Goal: Obtain resource: Download file/media

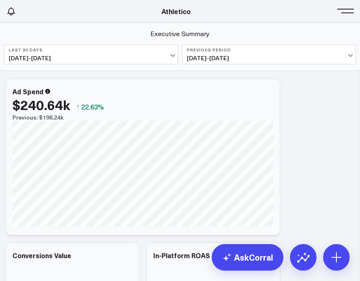
click at [332, 15] on div "Athletico" at bounding box center [176, 11] width 352 height 9
click at [344, 15] on button at bounding box center [347, 10] width 12 height 12
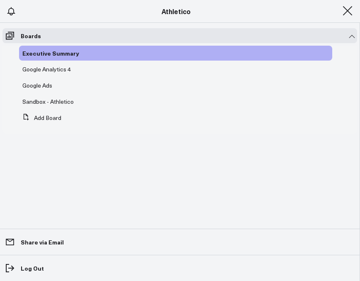
click at [346, 13] on button at bounding box center [347, 10] width 12 height 12
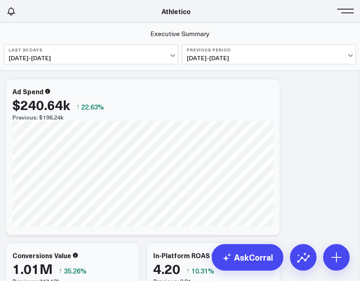
click at [177, 9] on link "Athletico" at bounding box center [176, 11] width 29 height 9
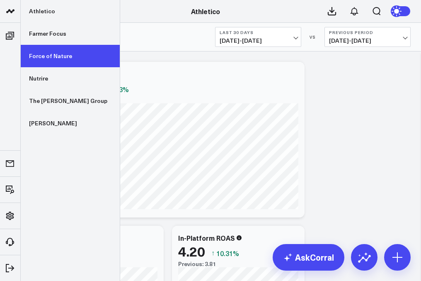
click at [37, 56] on link "Force of Nature" at bounding box center [70, 56] width 99 height 22
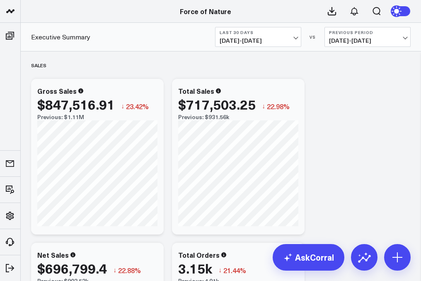
click at [283, 38] on span "[DATE] - [DATE]" at bounding box center [258, 40] width 77 height 7
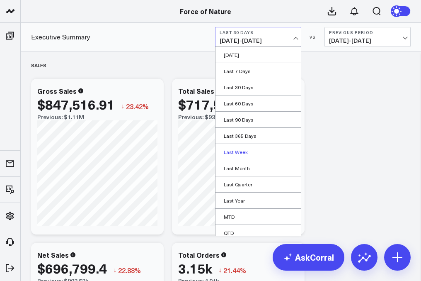
scroll to position [37, 0]
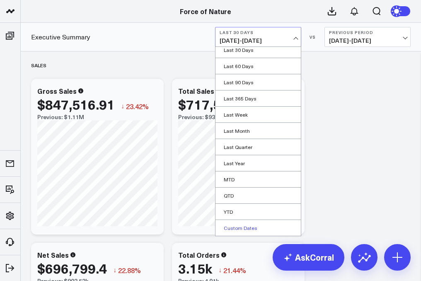
click at [251, 224] on link "Custom Dates" at bounding box center [257, 228] width 85 height 16
select select "8"
select select "2025"
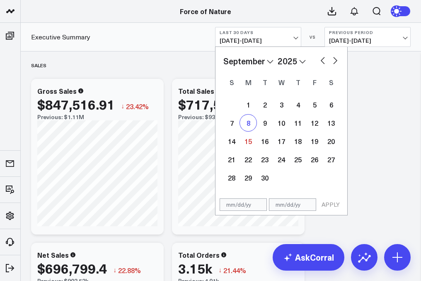
click at [251, 127] on div "8" at bounding box center [248, 122] width 17 height 17
type input "[DATE]"
select select "8"
select select "2025"
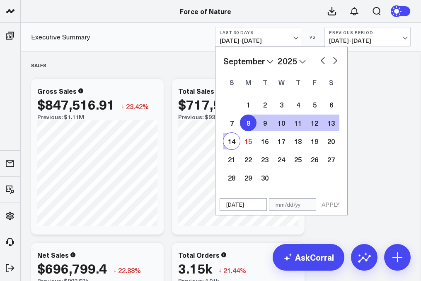
click at [232, 143] on div "14" at bounding box center [231, 141] width 17 height 17
type input "[DATE]"
select select "8"
select select "2025"
click at [329, 204] on button "APPLY" at bounding box center [330, 204] width 25 height 12
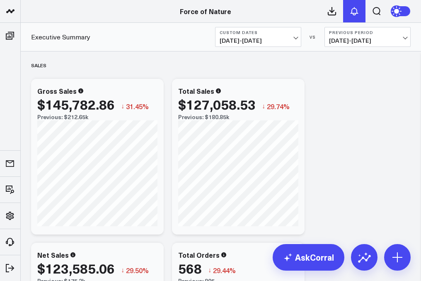
click at [345, 15] on button at bounding box center [354, 11] width 22 height 22
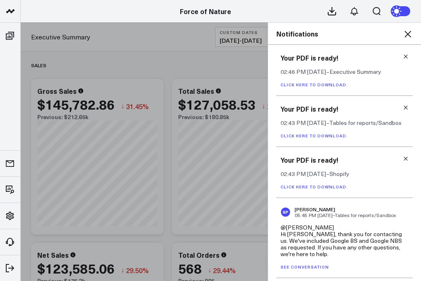
click at [401, 60] on h3 "Your PDF is ready!" at bounding box center [345, 57] width 128 height 9
click at [403, 57] on icon at bounding box center [406, 56] width 6 height 6
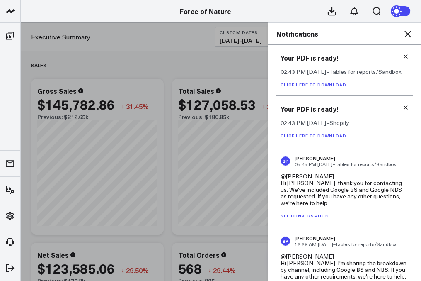
click at [403, 57] on icon at bounding box center [406, 56] width 6 height 6
click at [403, 104] on icon at bounding box center [406, 107] width 6 height 6
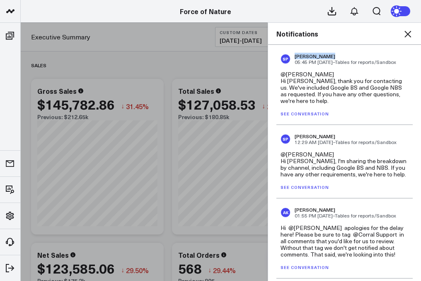
click at [401, 57] on div "SP [PERSON_NAME] 05:45 PM [DATE] – Tables for reports/Sandbox" at bounding box center [345, 59] width 128 height 12
click at [409, 32] on icon at bounding box center [408, 34] width 10 height 10
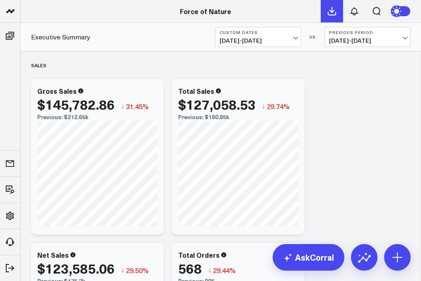
click at [332, 9] on icon at bounding box center [332, 11] width 10 height 10
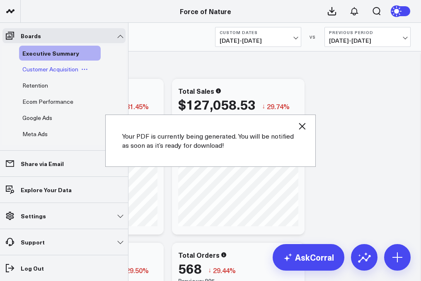
click at [37, 70] on span "Customer Acquisition" at bounding box center [50, 69] width 56 height 8
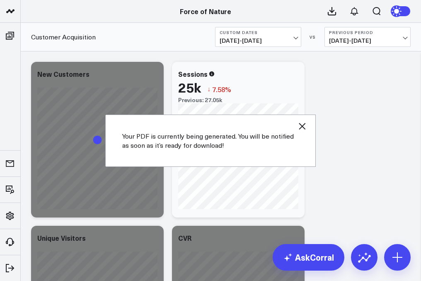
click at [301, 123] on icon "button" at bounding box center [302, 126] width 10 height 10
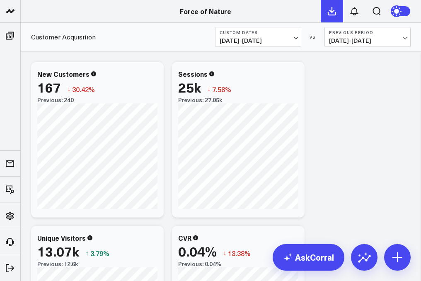
click at [329, 17] on button at bounding box center [332, 11] width 22 height 22
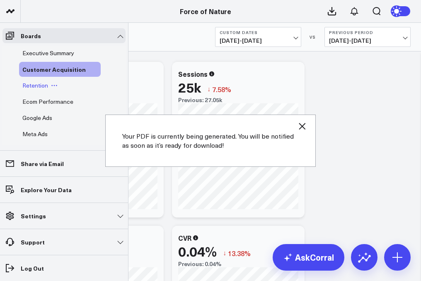
click at [38, 84] on span "Retention" at bounding box center [35, 85] width 26 height 8
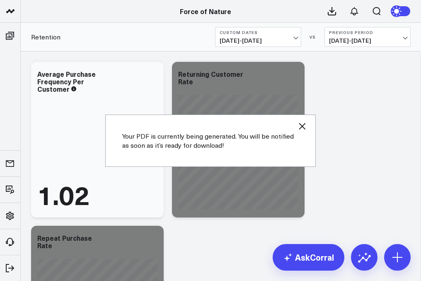
click at [305, 124] on icon "button" at bounding box center [302, 126] width 10 height 10
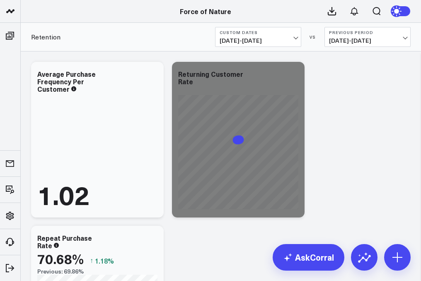
click at [328, 26] on div "Retention Custom Dates [DATE] - [DATE] VS Previous Period [DATE] - [DATE]" at bounding box center [221, 37] width 400 height 29
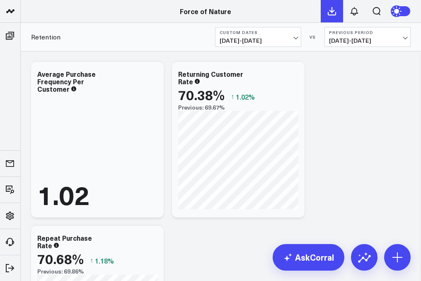
click at [329, 16] on icon at bounding box center [332, 11] width 10 height 10
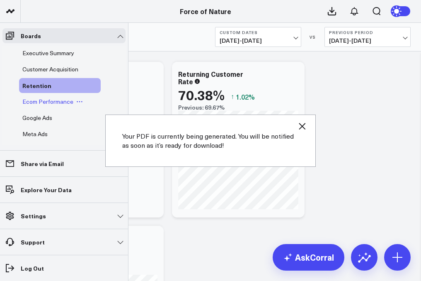
click at [37, 101] on span "Ecom Performance" at bounding box center [47, 101] width 51 height 8
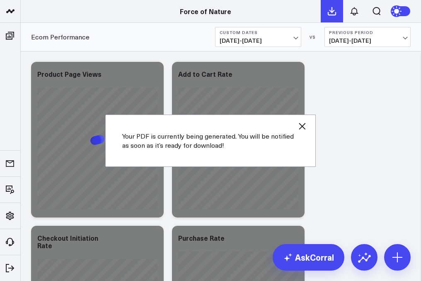
click at [330, 9] on icon at bounding box center [332, 11] width 10 height 10
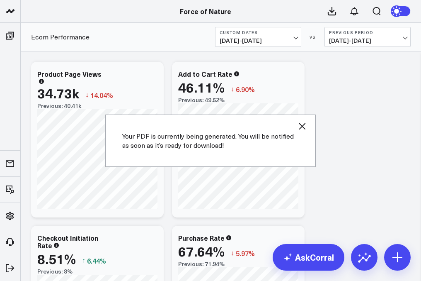
click at [301, 121] on icon "button" at bounding box center [302, 126] width 10 height 10
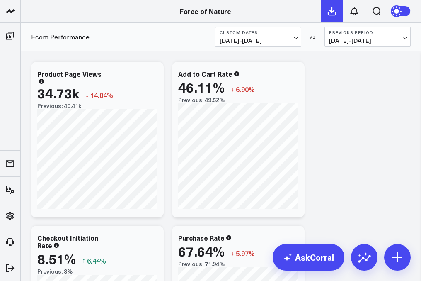
click at [329, 7] on icon at bounding box center [332, 11] width 10 height 10
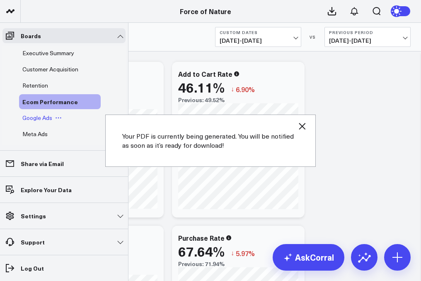
click at [34, 116] on span "Google Ads" at bounding box center [37, 118] width 30 height 8
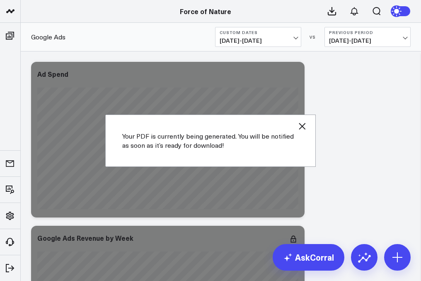
click at [305, 122] on icon "button" at bounding box center [302, 126] width 10 height 10
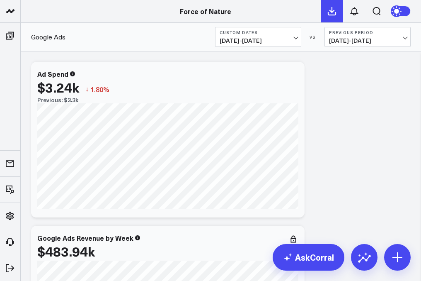
click at [326, 14] on button at bounding box center [332, 11] width 22 height 22
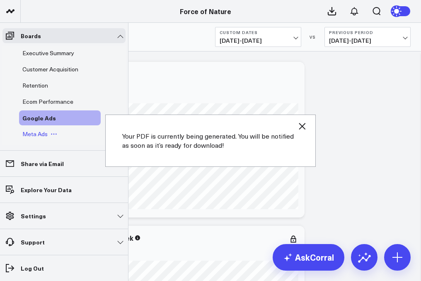
click at [36, 130] on span "Meta Ads" at bounding box center [34, 134] width 25 height 8
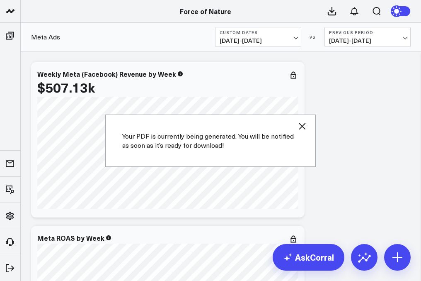
click at [305, 123] on icon "button" at bounding box center [302, 126] width 7 height 7
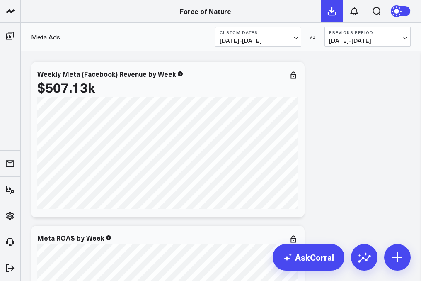
click at [332, 10] on icon at bounding box center [331, 10] width 7 height 7
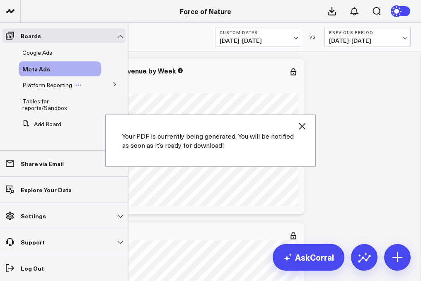
scroll to position [4, 0]
click at [39, 87] on span "Platform Reporting" at bounding box center [47, 85] width 50 height 8
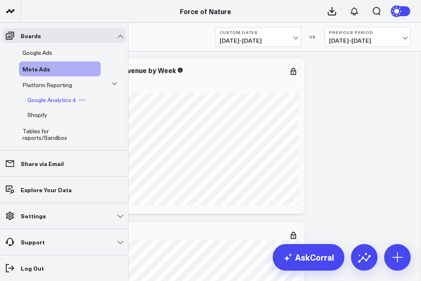
click at [48, 101] on span "Google Analytics 4" at bounding box center [51, 100] width 48 height 8
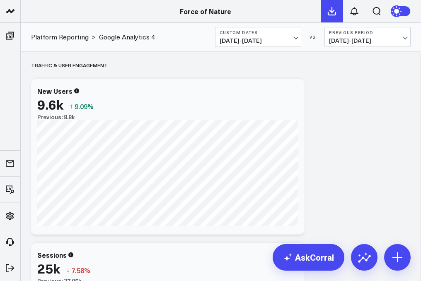
click at [328, 10] on icon at bounding box center [332, 11] width 10 height 10
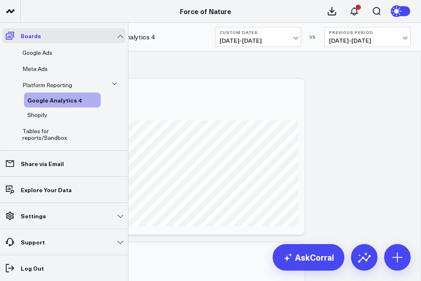
scroll to position [52, 0]
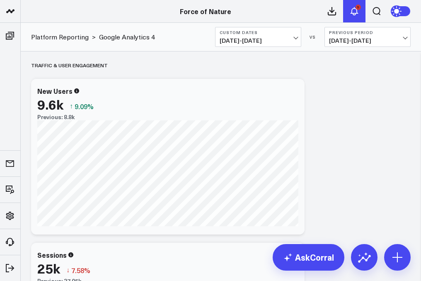
click at [352, 13] on icon at bounding box center [354, 10] width 7 height 7
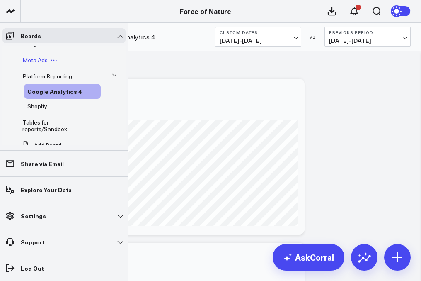
scroll to position [73, 0]
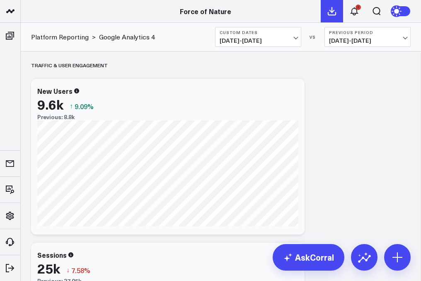
click at [329, 11] on icon at bounding box center [332, 11] width 10 height 10
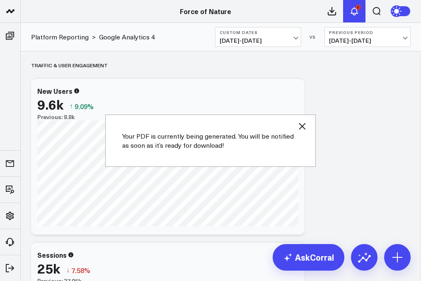
click at [356, 9] on div "2" at bounding box center [358, 7] width 5 height 5
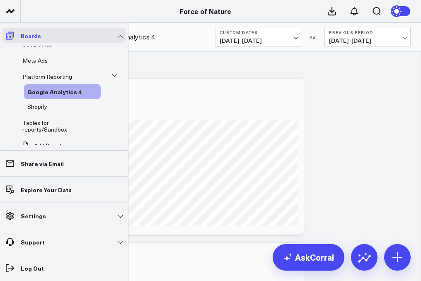
scroll to position [60, 0]
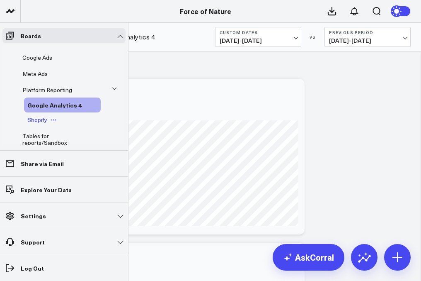
click at [37, 118] on span "Shopify" at bounding box center [37, 120] width 20 height 8
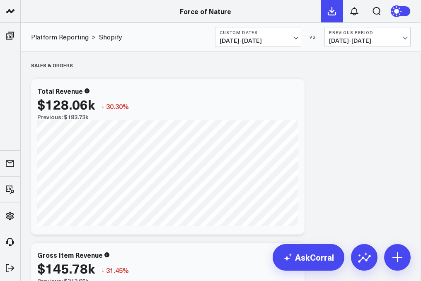
click at [337, 15] on button at bounding box center [332, 11] width 22 height 22
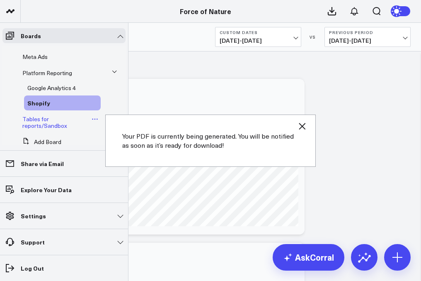
scroll to position [80, 0]
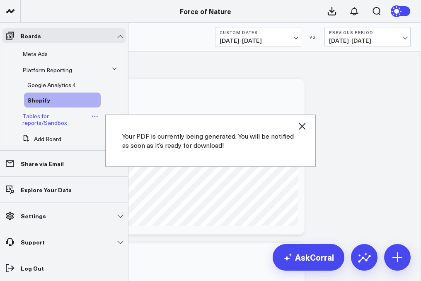
click at [46, 121] on span "Tables for reports/Sandbox" at bounding box center [44, 119] width 45 height 15
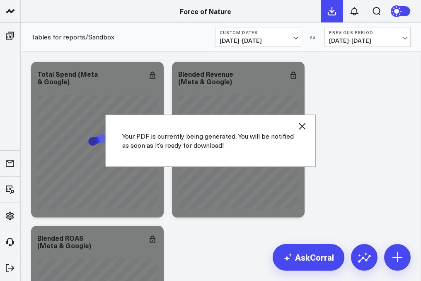
click at [336, 15] on icon at bounding box center [332, 11] width 10 height 10
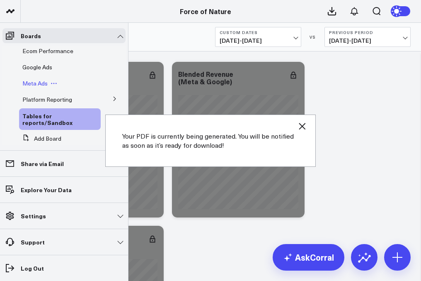
scroll to position [50, 0]
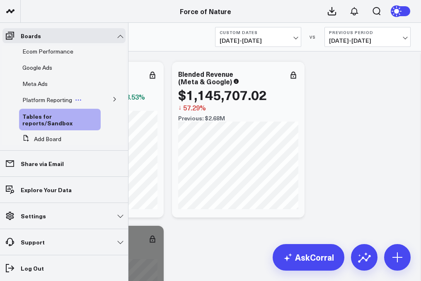
click at [42, 99] on span "Platform Reporting" at bounding box center [47, 100] width 50 height 8
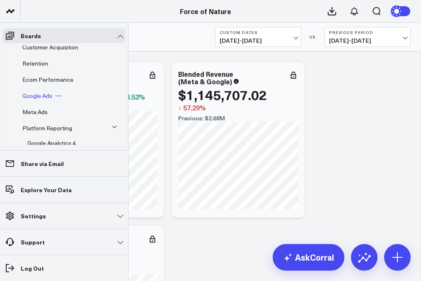
scroll to position [5, 0]
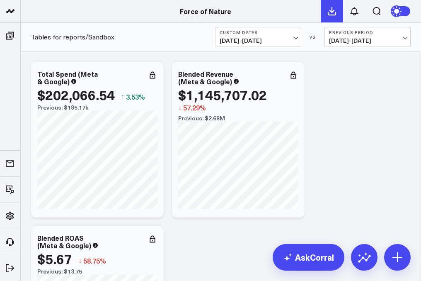
click at [329, 16] on icon at bounding box center [332, 11] width 10 height 10
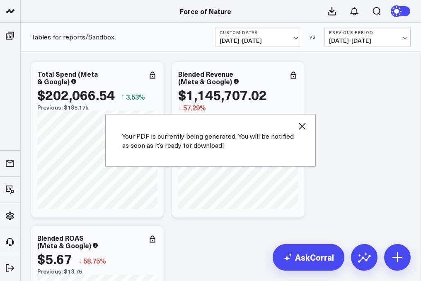
click at [304, 125] on icon "button" at bounding box center [302, 126] width 10 height 10
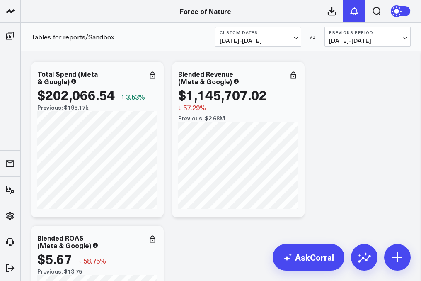
click at [352, 17] on button at bounding box center [354, 11] width 22 height 22
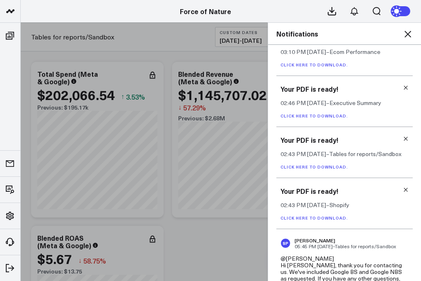
scroll to position [562, 0]
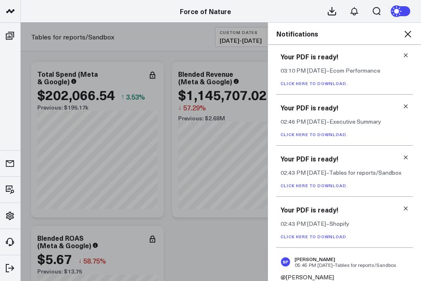
click at [404, 210] on icon at bounding box center [406, 208] width 4 height 4
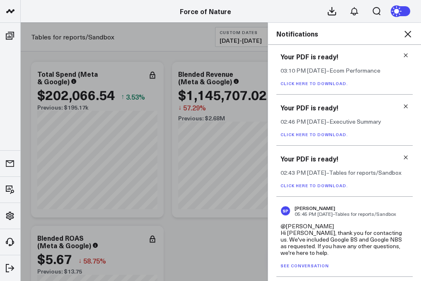
click at [403, 158] on icon at bounding box center [406, 157] width 6 height 6
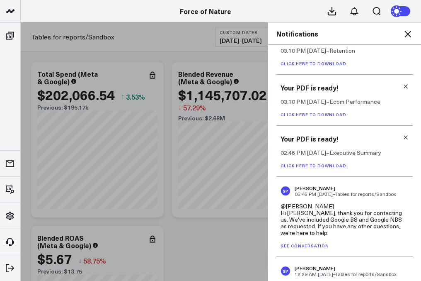
scroll to position [528, 0]
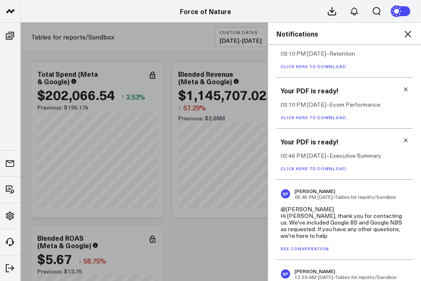
click at [403, 143] on icon at bounding box center [406, 140] width 6 height 6
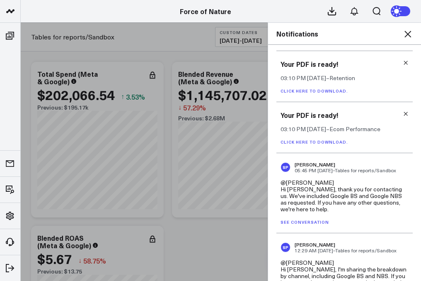
scroll to position [487, 0]
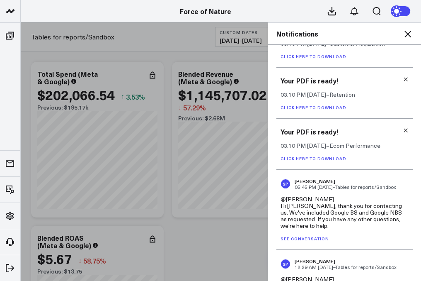
click at [333, 161] on link "Click here to download." at bounding box center [315, 158] width 68 height 6
click at [403, 131] on icon at bounding box center [406, 130] width 6 height 6
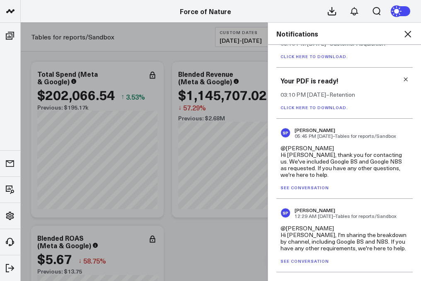
click at [331, 110] on link "Click here to download." at bounding box center [315, 107] width 68 height 6
click at [403, 82] on icon at bounding box center [406, 79] width 6 height 6
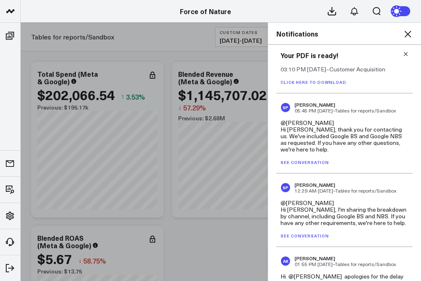
scroll to position [457, 0]
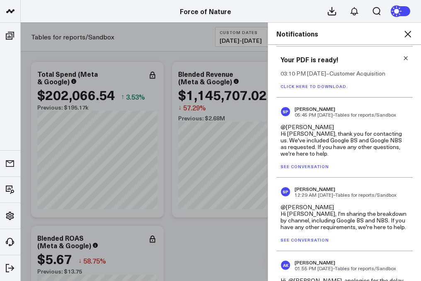
click at [338, 89] on link "Click here to download." at bounding box center [315, 86] width 68 height 6
click at [403, 60] on icon at bounding box center [406, 58] width 6 height 6
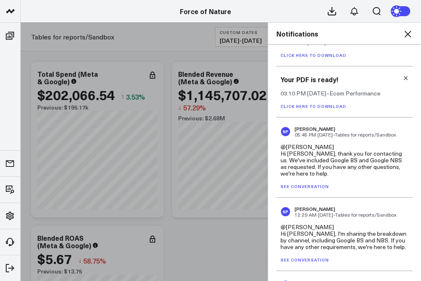
scroll to position [385, 0]
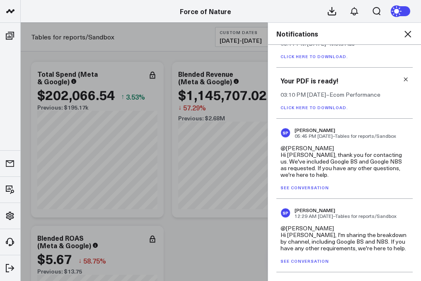
click at [326, 108] on link "Click here to download." at bounding box center [315, 107] width 68 height 6
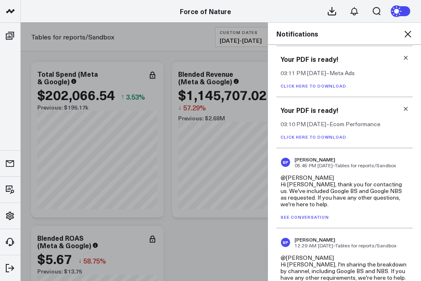
scroll to position [338, 0]
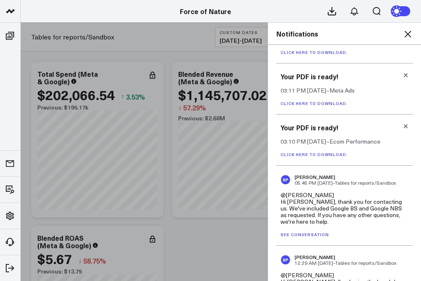
click at [403, 129] on icon at bounding box center [406, 126] width 6 height 6
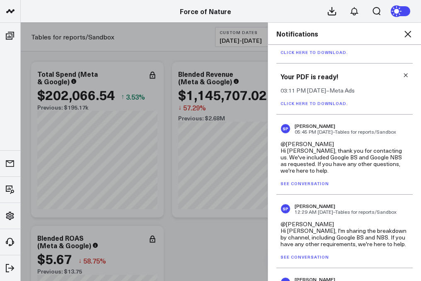
click at [329, 108] on div "Your PDF is ready! 03:11 PM [DATE] – Meta Ads Click here to download." at bounding box center [344, 88] width 136 height 51
click at [329, 102] on link "Click here to download." at bounding box center [315, 103] width 68 height 6
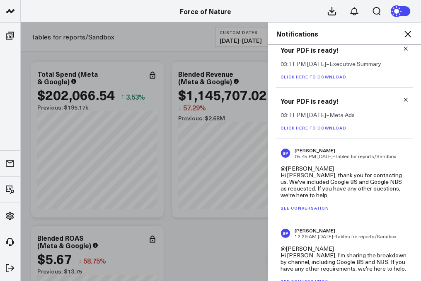
scroll to position [313, 0]
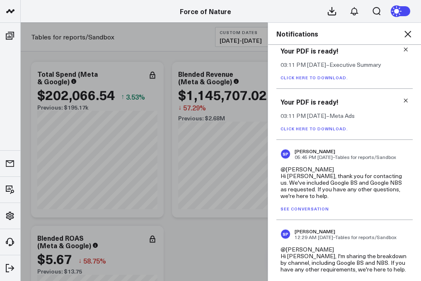
click at [404, 102] on icon at bounding box center [406, 101] width 4 height 4
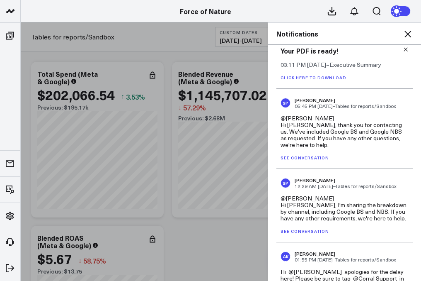
click at [320, 80] on link "Click here to download." at bounding box center [315, 78] width 68 height 6
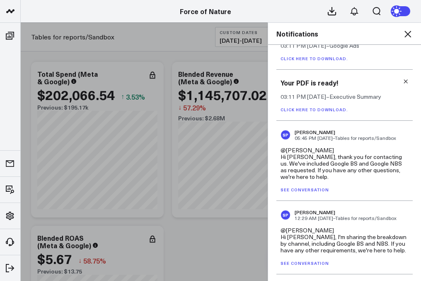
scroll to position [258, 0]
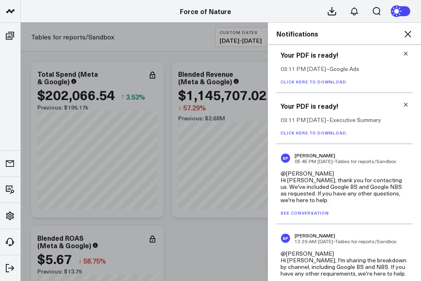
click at [403, 104] on icon at bounding box center [406, 105] width 6 height 6
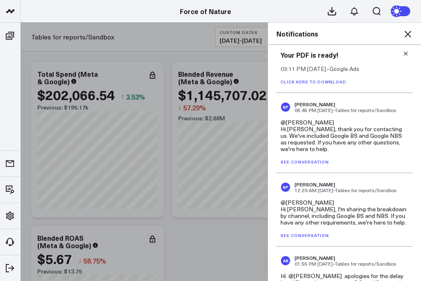
click at [329, 85] on link "Click here to download." at bounding box center [315, 82] width 68 height 6
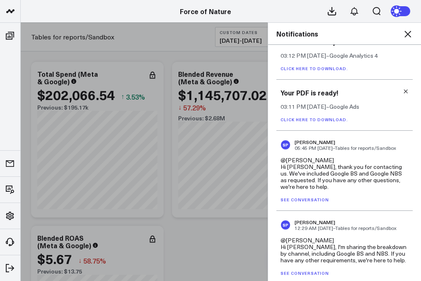
scroll to position [219, 0]
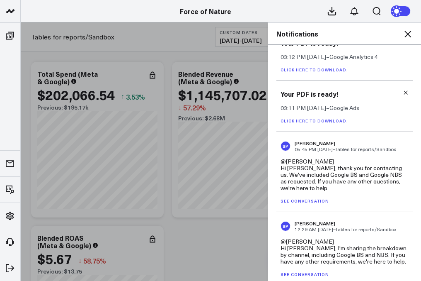
click at [403, 93] on icon at bounding box center [406, 93] width 6 height 6
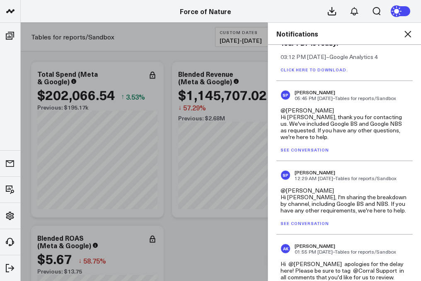
click at [333, 69] on link "Click here to download." at bounding box center [315, 70] width 68 height 6
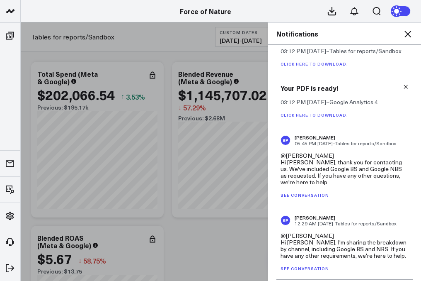
scroll to position [130, 0]
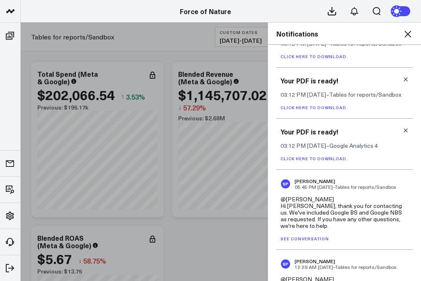
click at [403, 128] on link at bounding box center [406, 130] width 6 height 6
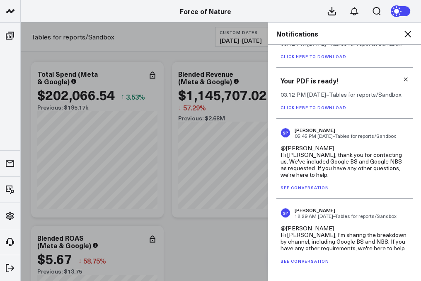
click at [333, 107] on link "Click here to download." at bounding box center [315, 107] width 68 height 6
click at [404, 81] on icon at bounding box center [406, 79] width 4 height 4
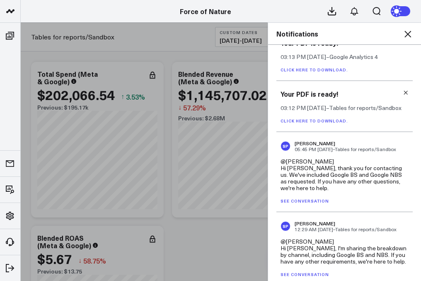
scroll to position [52, 0]
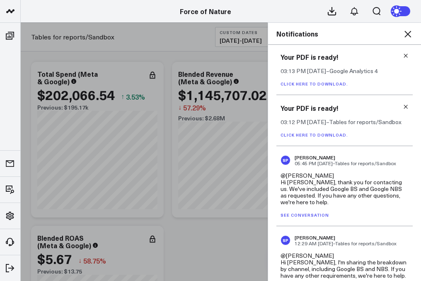
click at [403, 107] on icon at bounding box center [406, 107] width 6 height 6
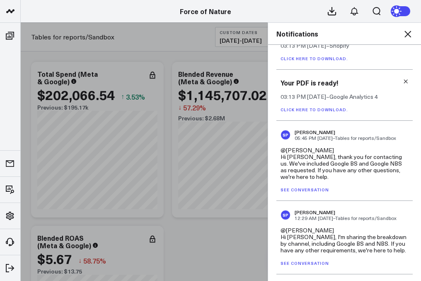
scroll to position [26, 0]
click at [403, 79] on icon at bounding box center [406, 82] width 6 height 6
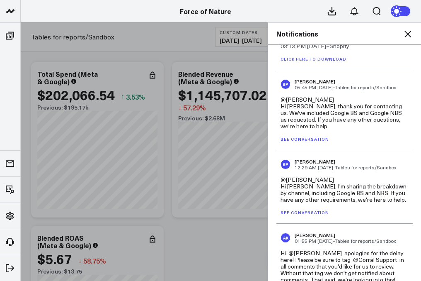
scroll to position [0, 0]
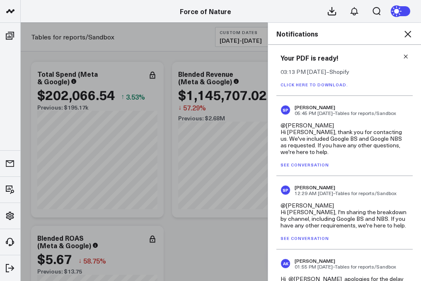
click at [329, 87] on link "Click here to download." at bounding box center [315, 85] width 68 height 6
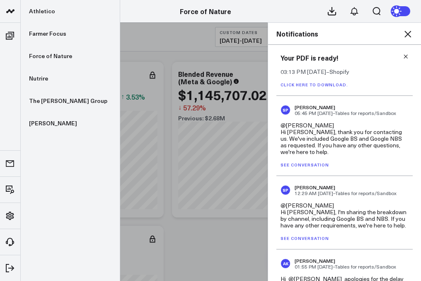
click at [12, 22] on link at bounding box center [10, 11] width 21 height 23
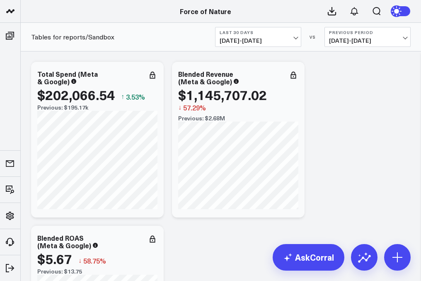
click at [272, 35] on button "Last 30 Days [DATE] - [DATE]" at bounding box center [258, 37] width 86 height 20
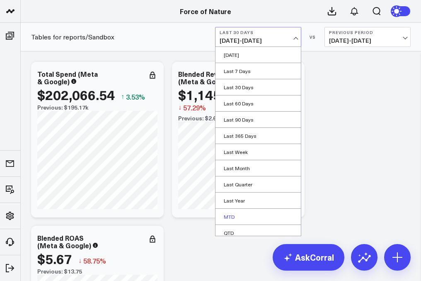
scroll to position [37, 0]
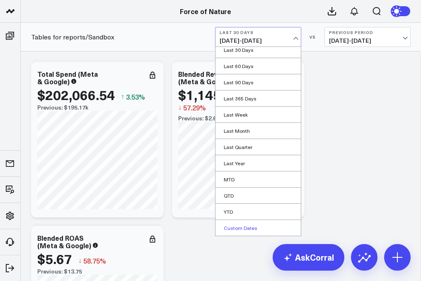
click at [244, 225] on link "Custom Dates" at bounding box center [257, 228] width 85 height 16
select select "8"
select select "2025"
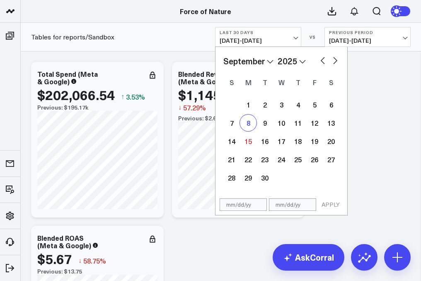
click at [244, 122] on div "8" at bounding box center [248, 122] width 17 height 17
type input "[DATE]"
select select "8"
select select "2025"
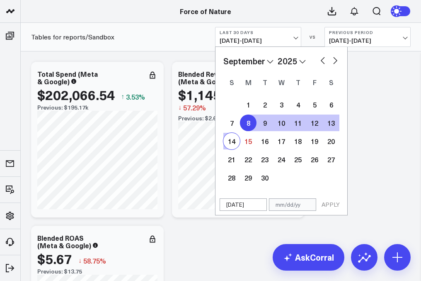
click at [233, 142] on div "14" at bounding box center [231, 141] width 17 height 17
type input "[DATE]"
select select "8"
select select "2025"
click at [328, 200] on button "APPLY" at bounding box center [330, 204] width 25 height 12
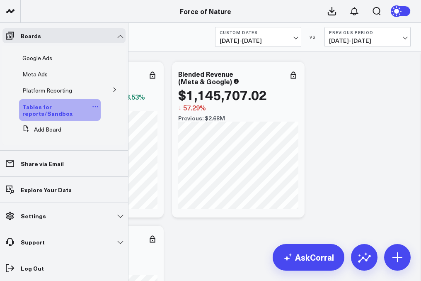
scroll to position [65, 0]
